Goal: Information Seeking & Learning: Check status

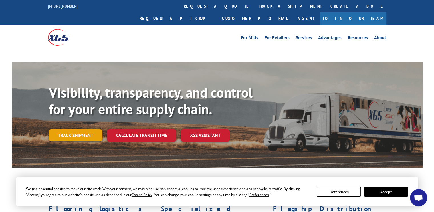
click at [60, 129] on link "Track shipment" at bounding box center [76, 135] width 54 height 12
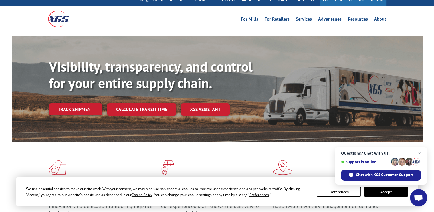
scroll to position [29, 0]
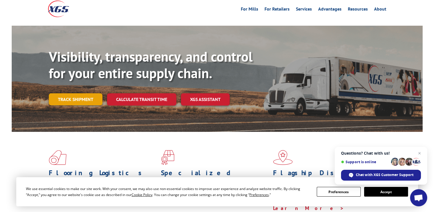
click at [81, 93] on link "Track shipment" at bounding box center [76, 99] width 54 height 12
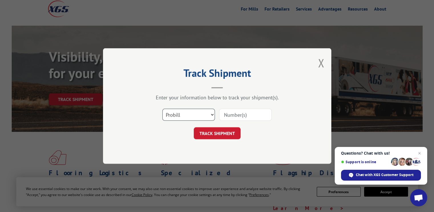
click at [196, 113] on select "Select category... Probill BOL PO" at bounding box center [188, 115] width 52 height 12
click at [162, 109] on select "Select category... Probill BOL PO" at bounding box center [188, 115] width 52 height 12
click at [232, 116] on input at bounding box center [245, 115] width 52 height 12
paste input "17500447"
type input "17500447"
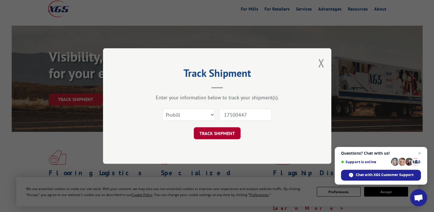
click at [224, 129] on button "TRACK SHIPMENT" at bounding box center [217, 133] width 47 height 12
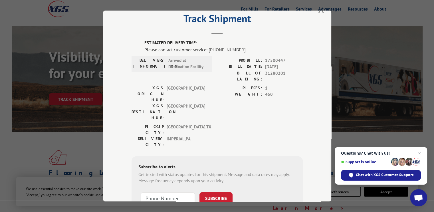
scroll to position [0, 0]
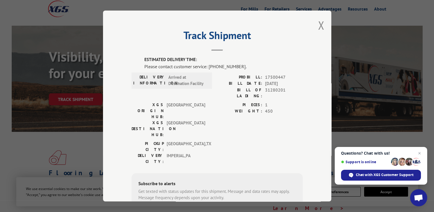
click at [269, 78] on span "17500447" at bounding box center [284, 77] width 38 height 7
click at [320, 25] on button "Close modal" at bounding box center [321, 25] width 6 height 15
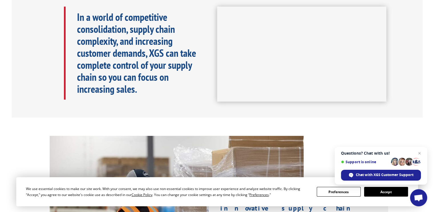
scroll to position [285, 0]
